Goal: Task Accomplishment & Management: Manage account settings

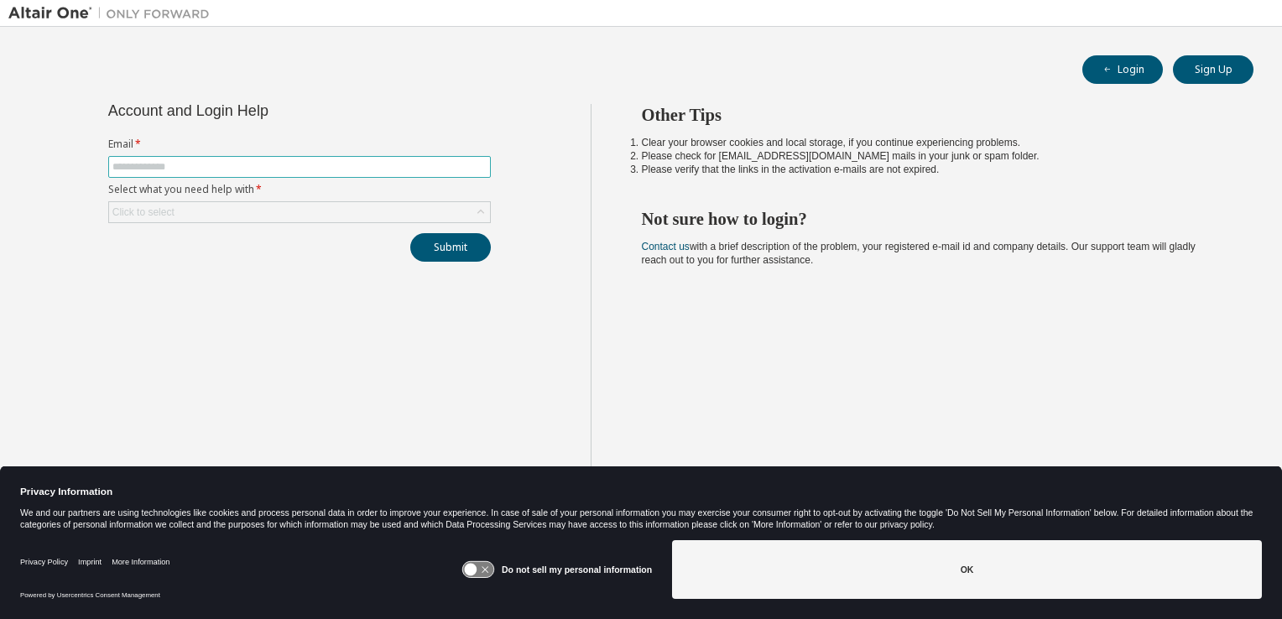
click at [335, 162] on input "text" at bounding box center [299, 166] width 374 height 13
type input "**********"
click at [258, 221] on div "Click to select" at bounding box center [299, 212] width 381 height 20
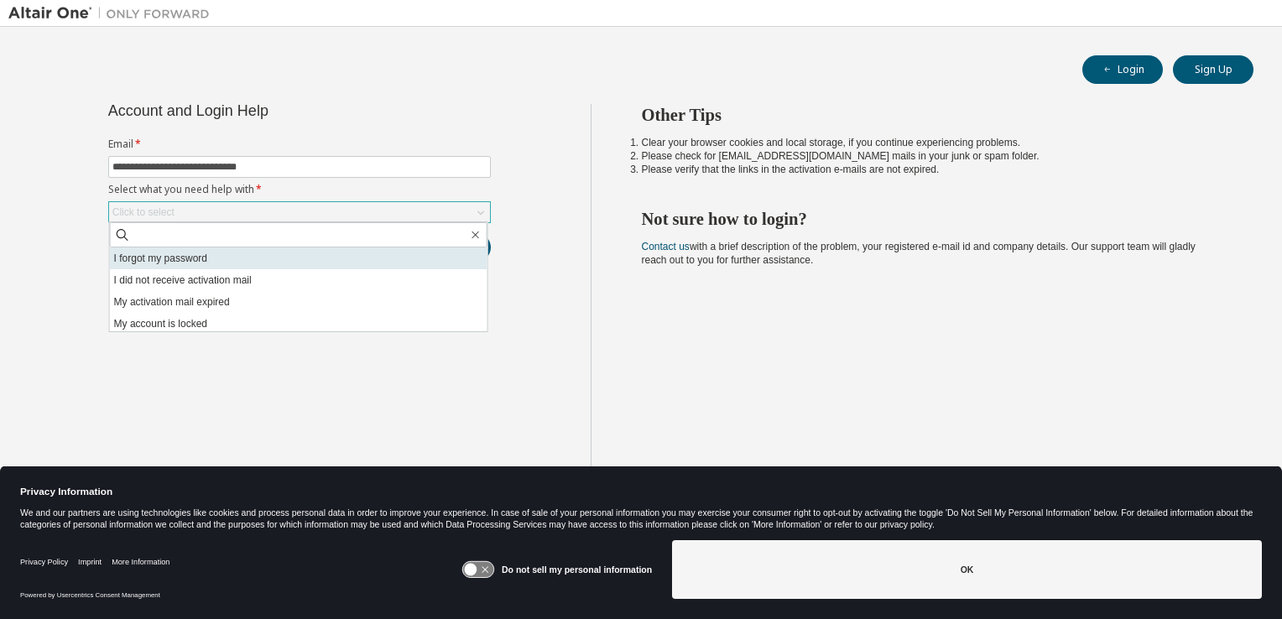
click at [239, 263] on li "I forgot my password" at bounding box center [299, 259] width 378 height 22
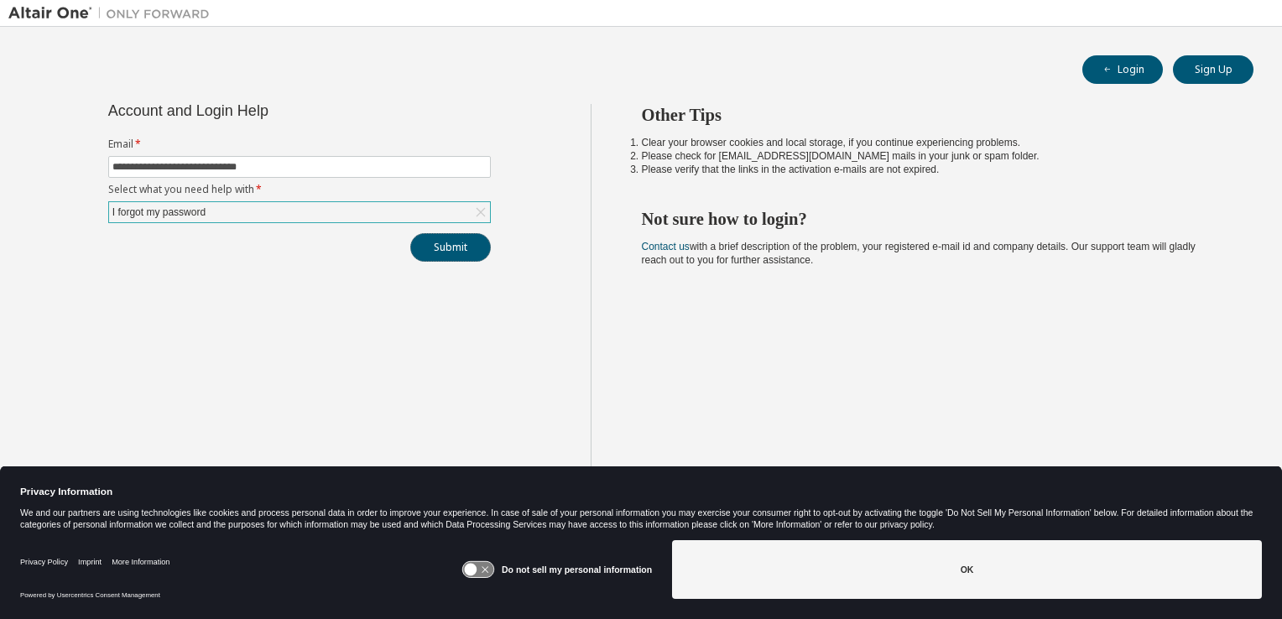
click at [458, 247] on button "Submit" at bounding box center [450, 247] width 81 height 29
click at [464, 253] on button "Submit" at bounding box center [450, 247] width 81 height 29
